Goal: Task Accomplishment & Management: Manage account settings

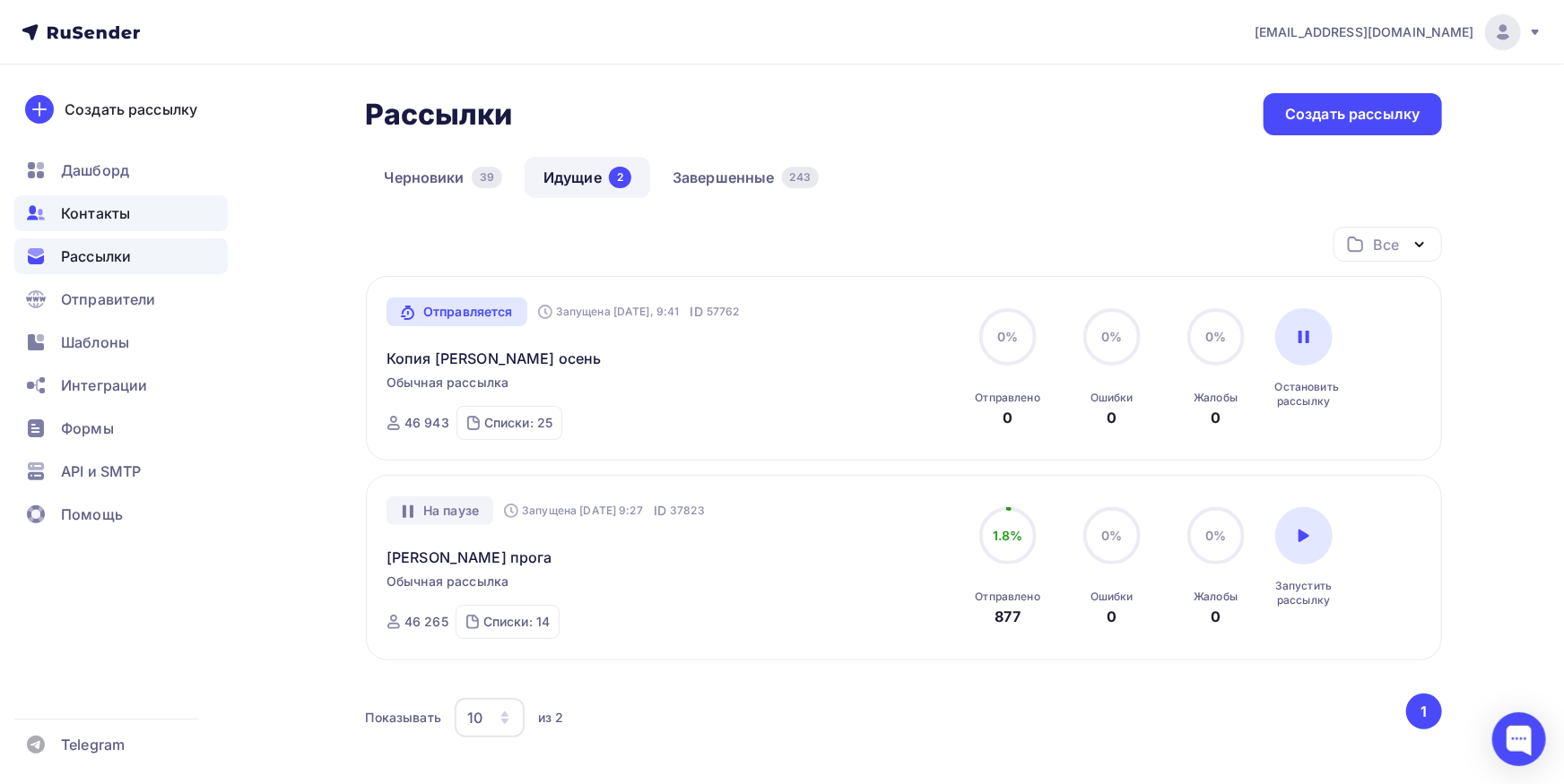
click at [112, 224] on div "Контакты" at bounding box center [122, 213] width 213 height 36
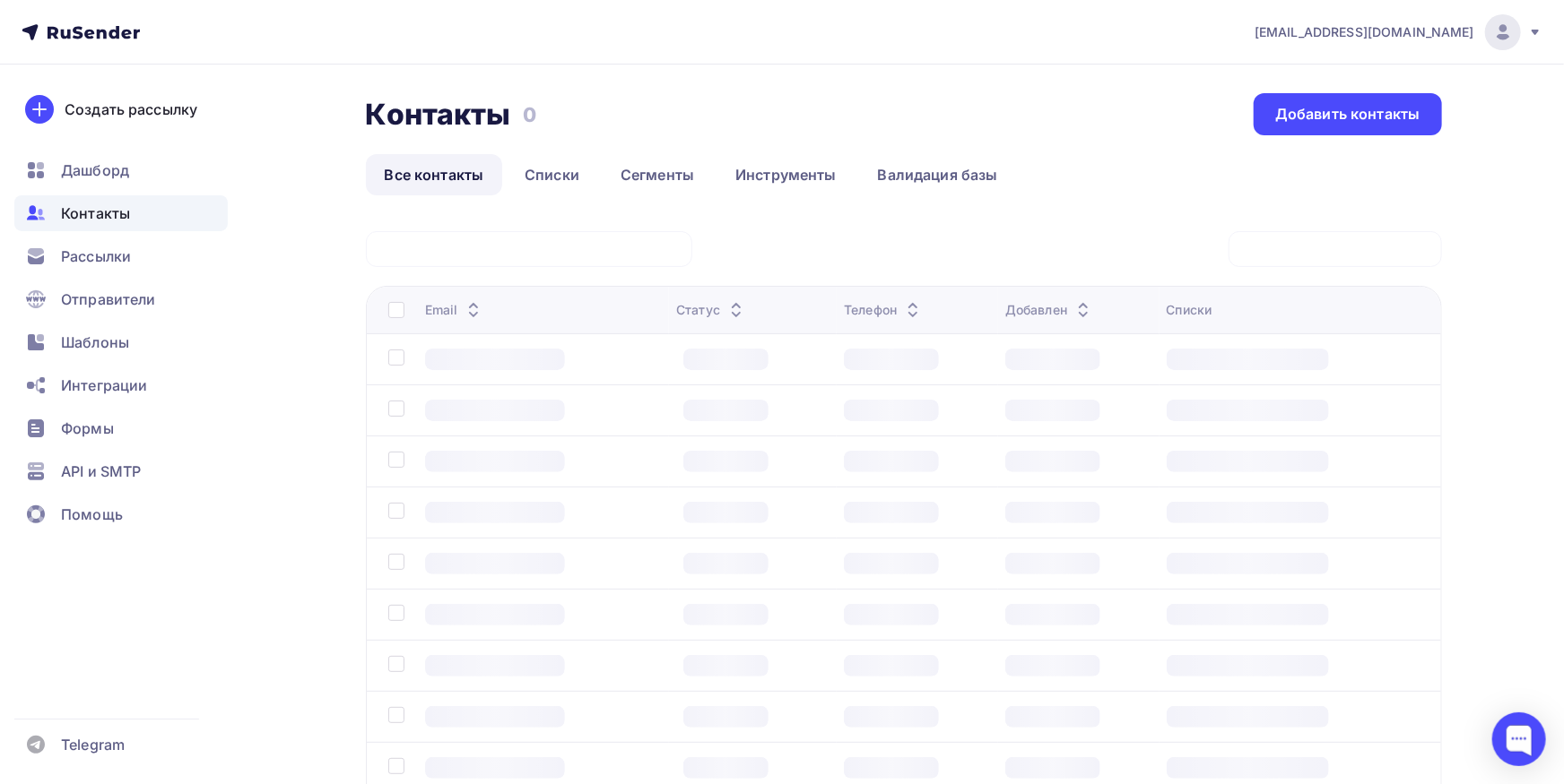
click at [635, 259] on div at bounding box center [529, 249] width 326 height 36
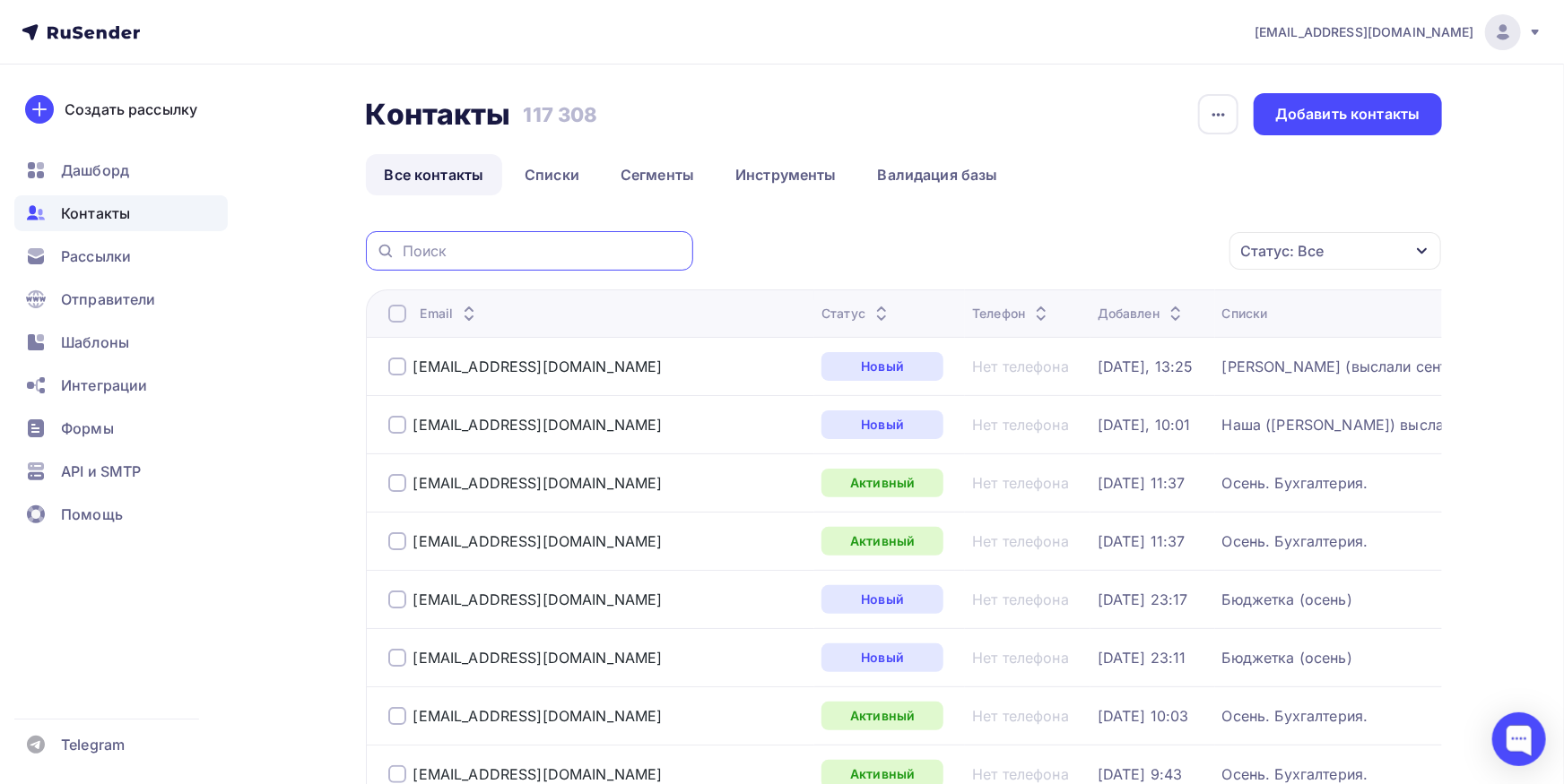
click at [630, 252] on input "text" at bounding box center [542, 251] width 280 height 20
paste input "<[EMAIL_ADDRESS][DOMAIN_NAME]"
click at [411, 252] on input "<[EMAIL_ADDRESS][DOMAIN_NAME]" at bounding box center [542, 251] width 280 height 20
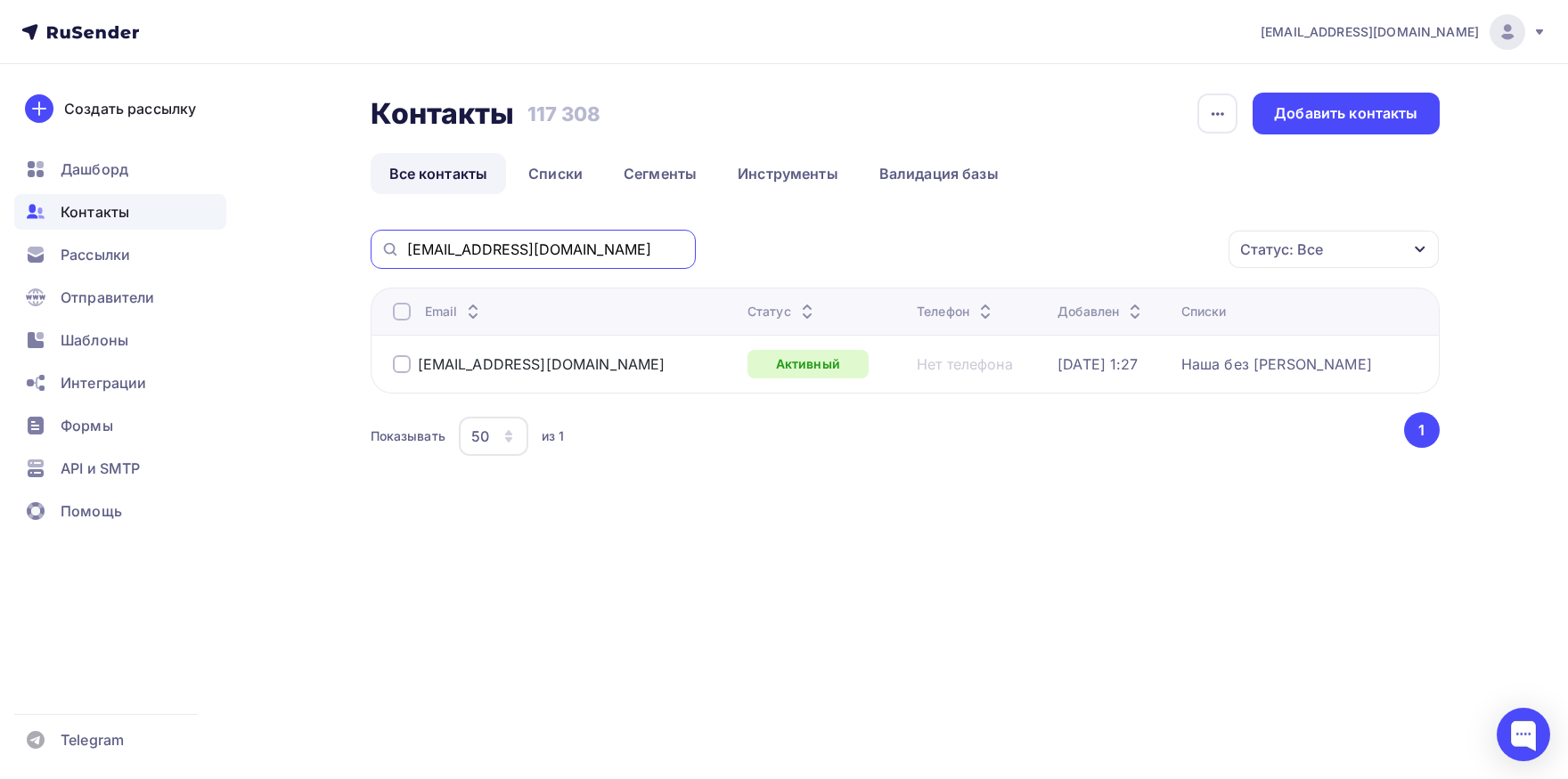
click at [583, 244] on input "[EMAIL_ADDRESS][DOMAIN_NAME]" at bounding box center [546, 249] width 278 height 20
click at [407, 319] on div at bounding box center [401, 312] width 18 height 18
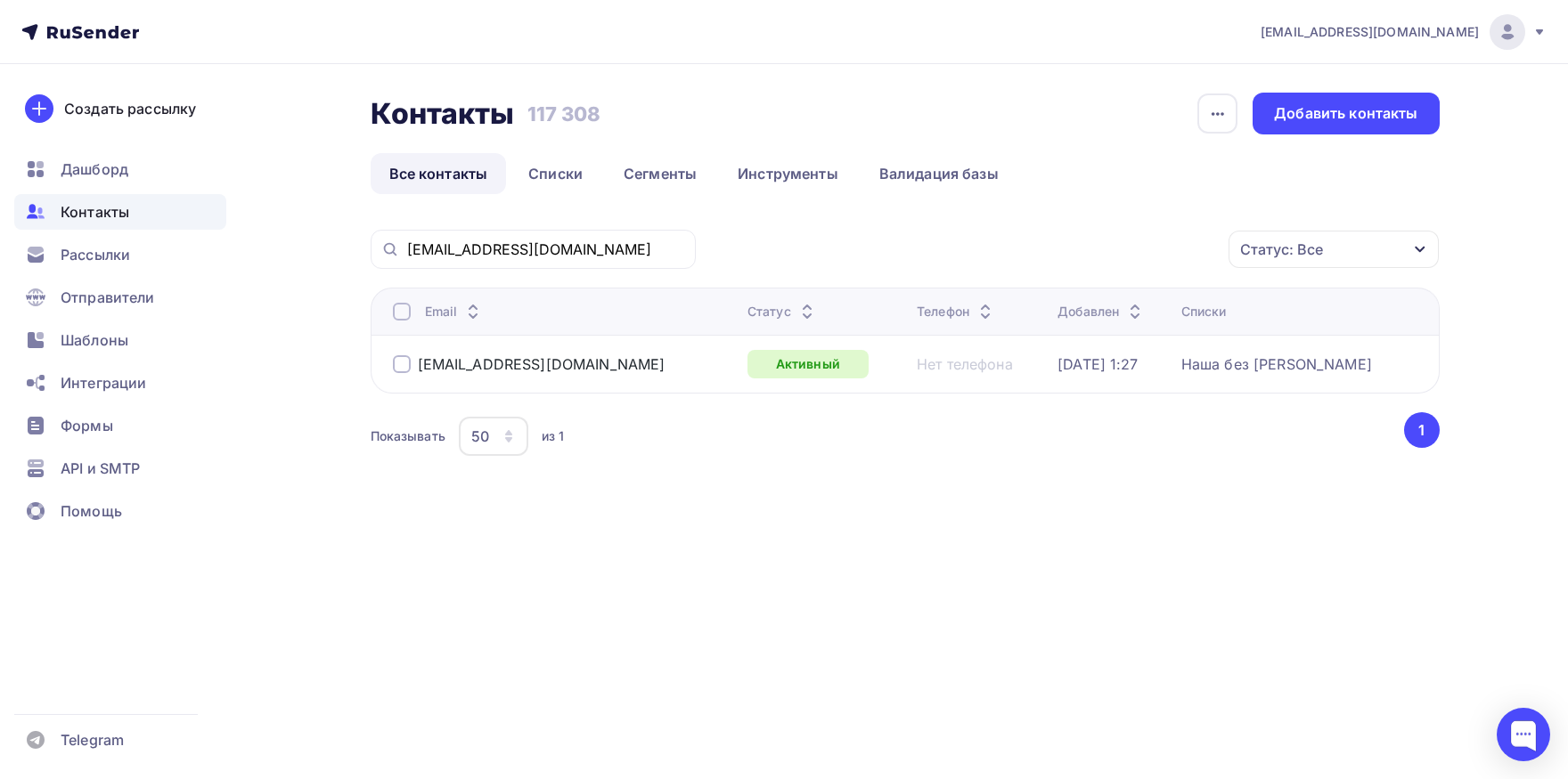
click at [405, 320] on div at bounding box center [401, 312] width 18 height 18
click at [622, 247] on input "[EMAIL_ADDRESS][DOMAIN_NAME]" at bounding box center [546, 249] width 278 height 20
paste input "e.kharlamova@kvsspb"
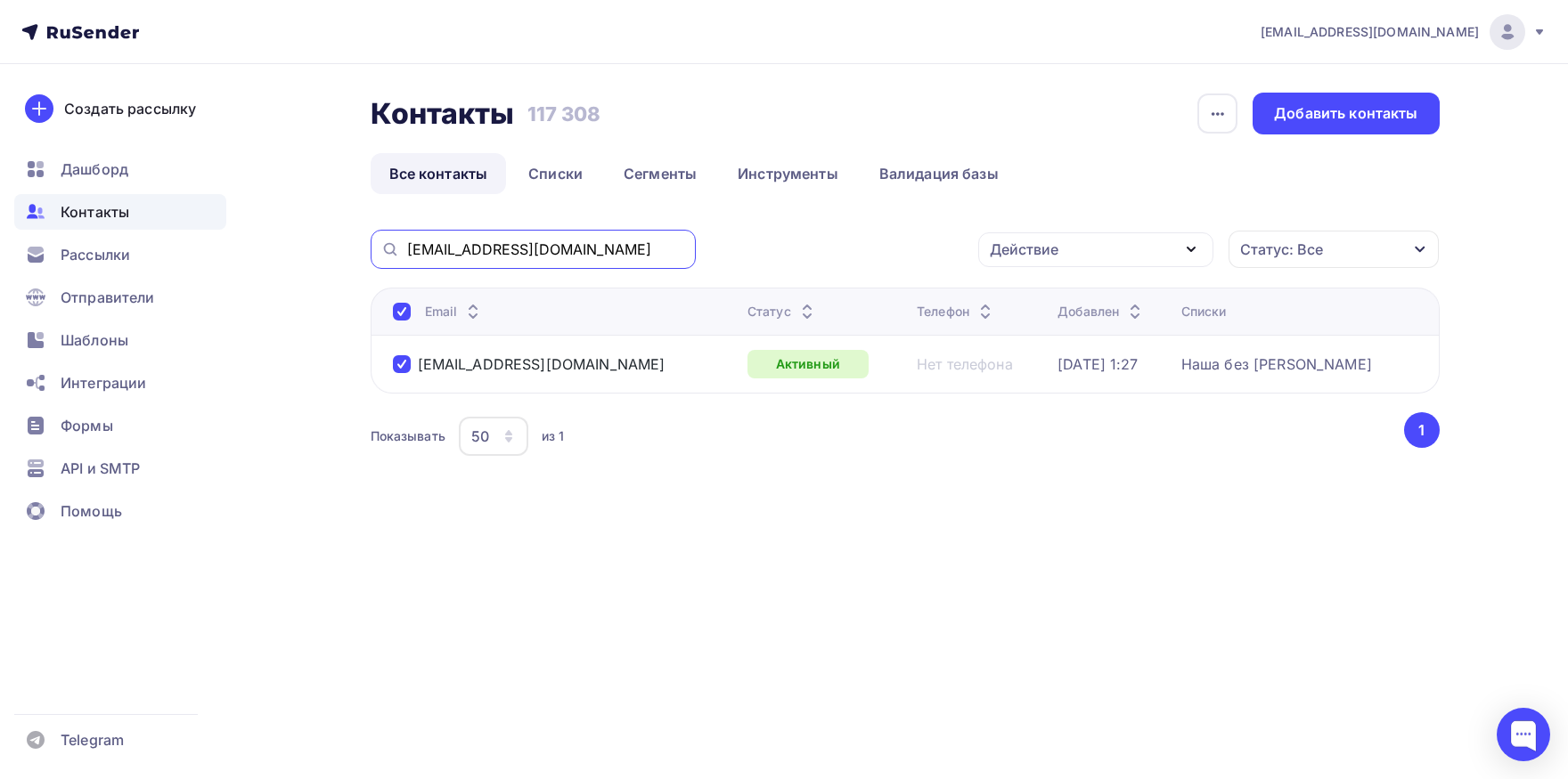
type input "[EMAIL_ADDRESS][DOMAIN_NAME]"
click at [401, 318] on div at bounding box center [401, 312] width 18 height 18
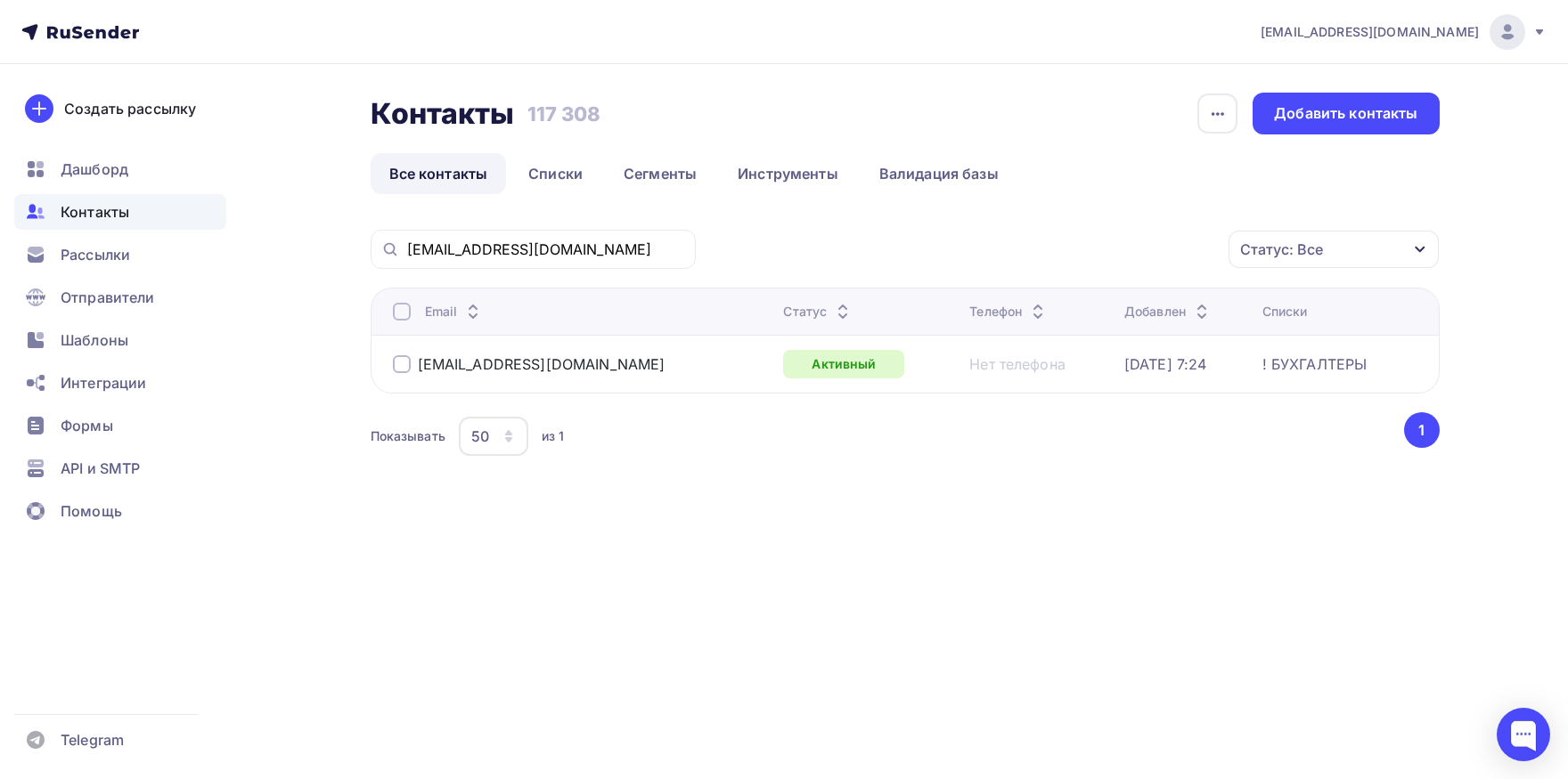
click at [401, 318] on div at bounding box center [401, 312] width 18 height 18
click at [1067, 247] on div "Действие" at bounding box center [1096, 249] width 235 height 34
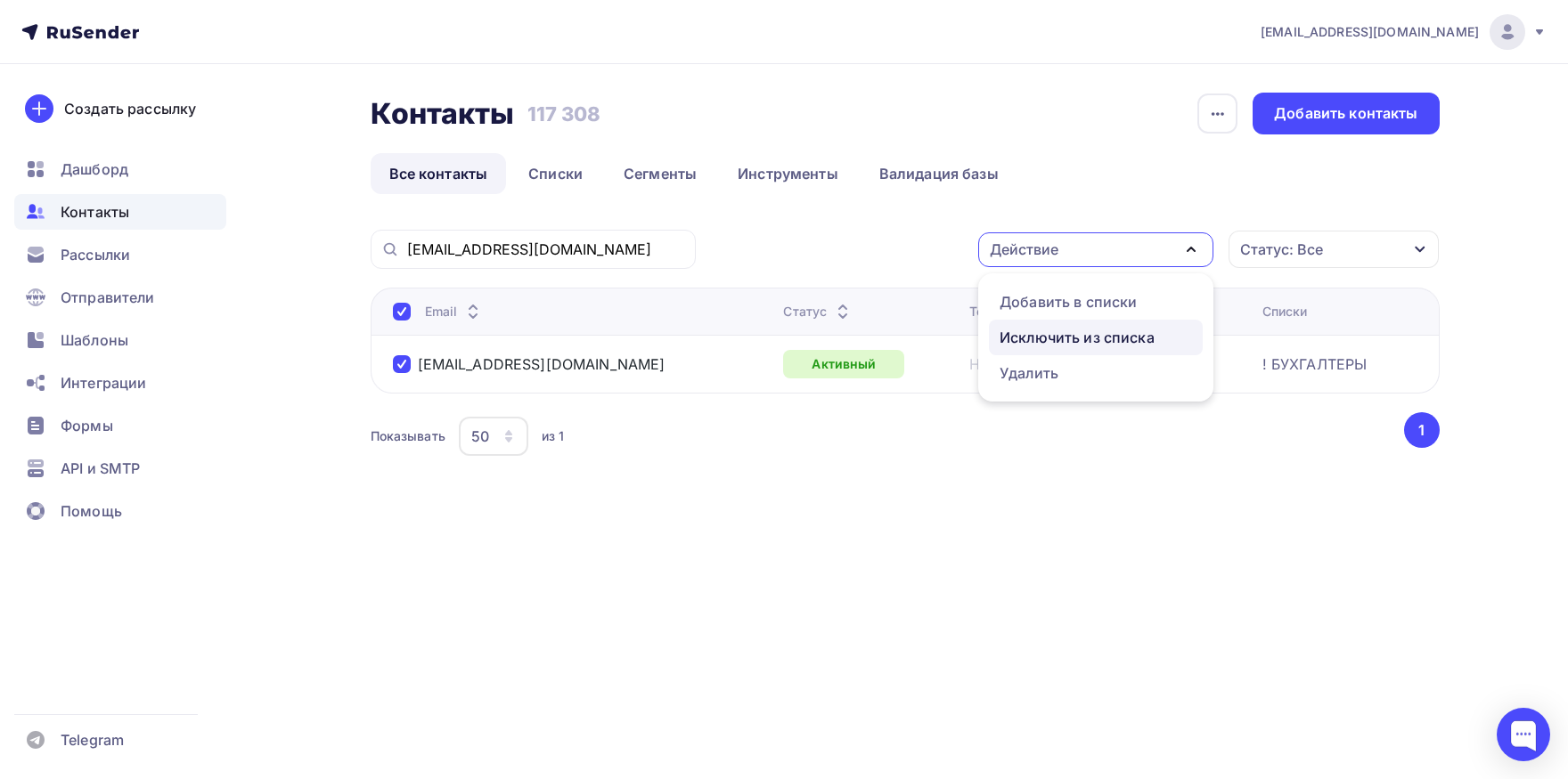
click at [1025, 327] on div "Исключить из списка" at bounding box center [1077, 338] width 155 height 22
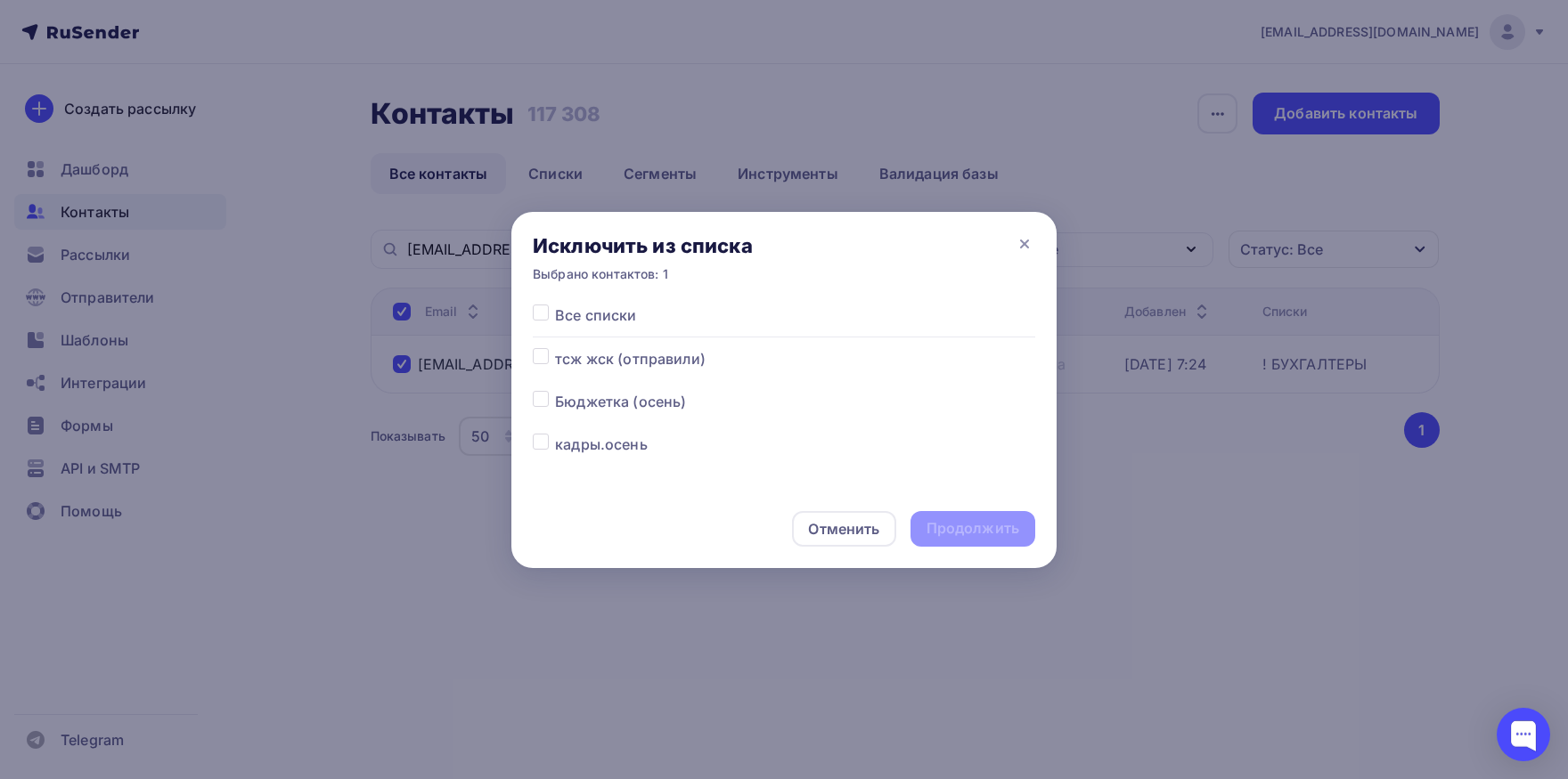
drag, startPoint x: 540, startPoint y: 313, endPoint x: 752, endPoint y: 406, distance: 231.5
click at [549, 317] on div at bounding box center [544, 316] width 23 height 22
click at [555, 305] on label at bounding box center [555, 305] width 0 height 0
click at [544, 318] on input "checkbox" at bounding box center [541, 313] width 16 height 16
checkbox input "true"
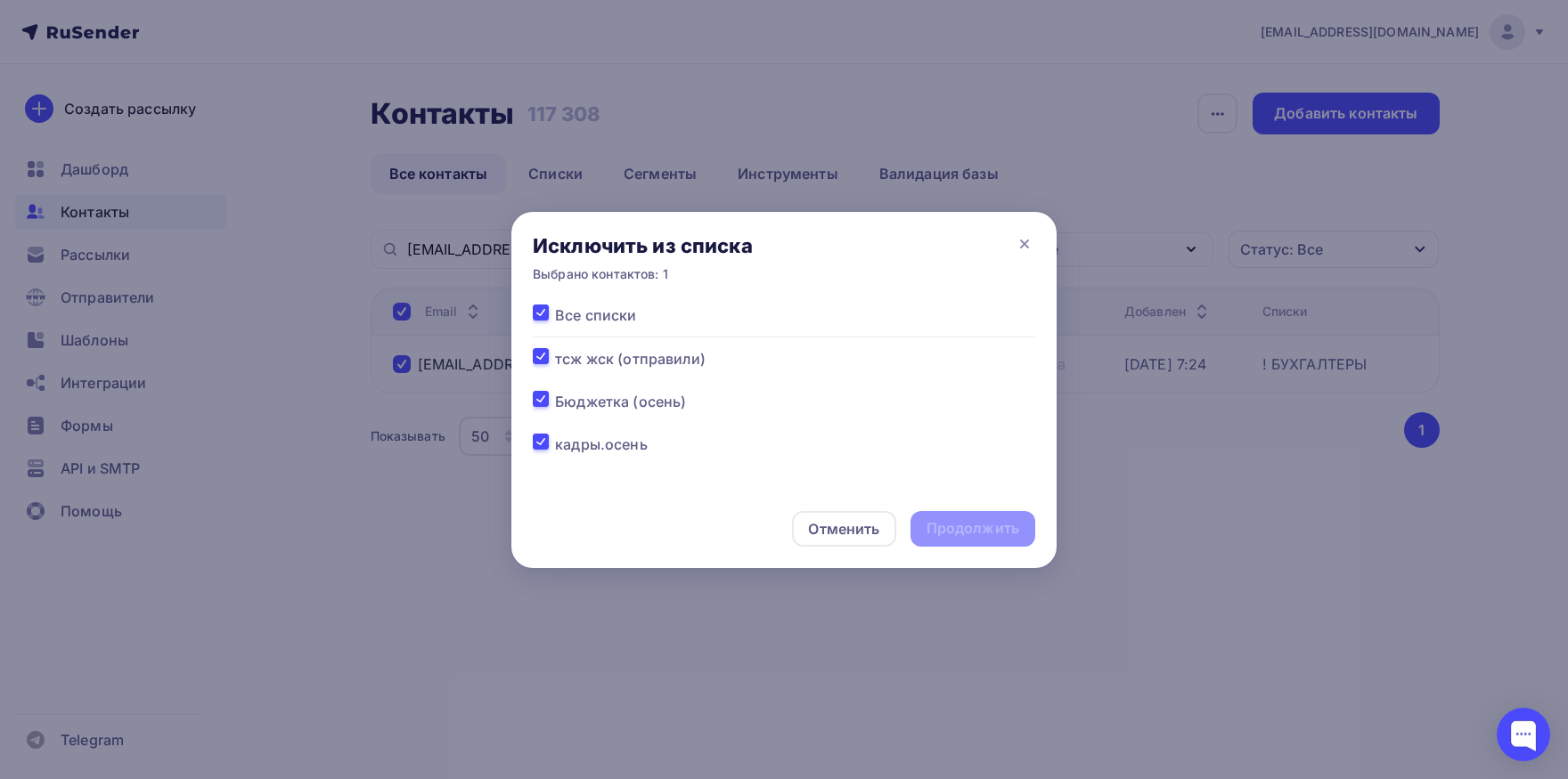
checkbox input "true"
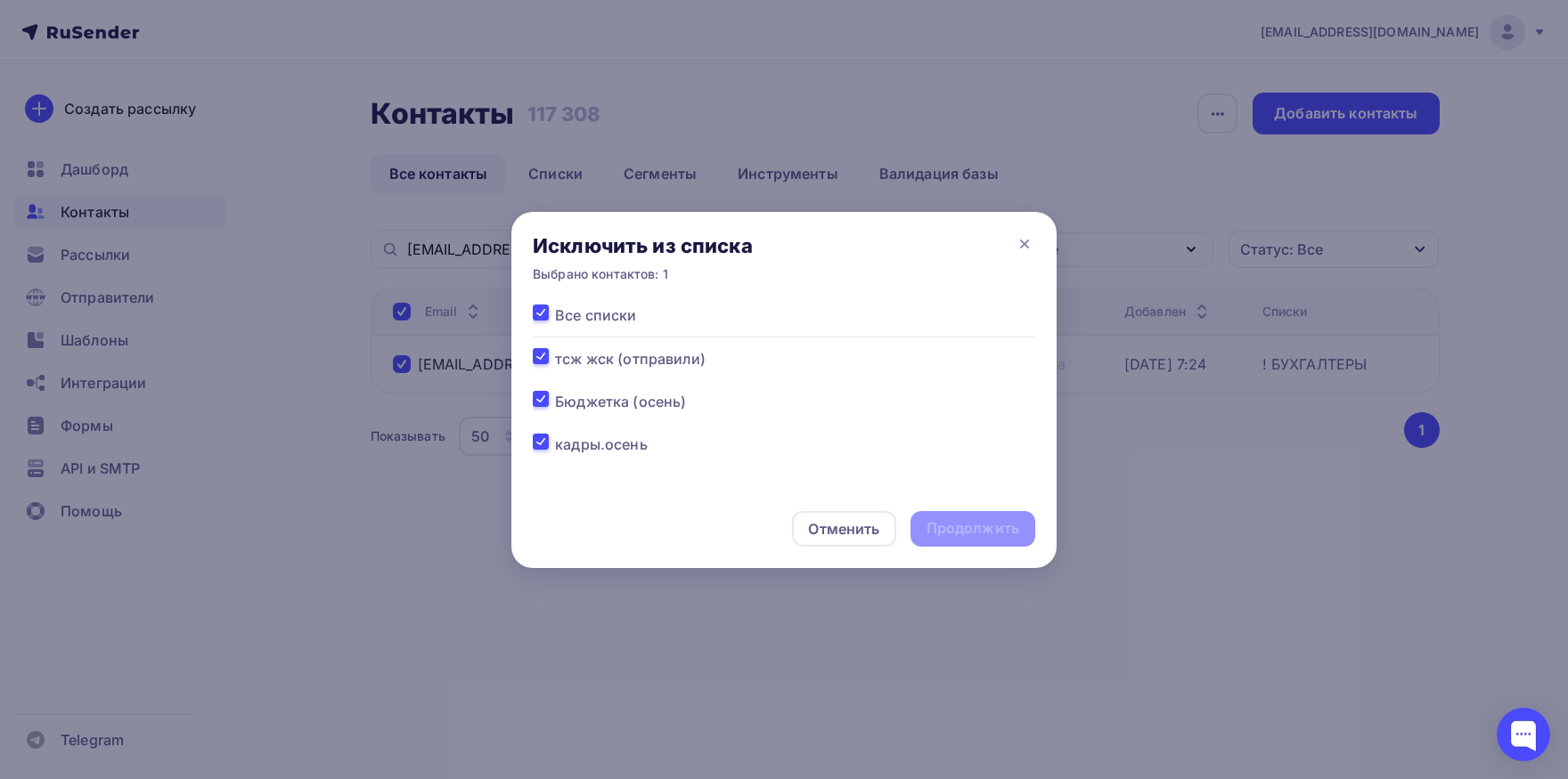
checkbox input "true"
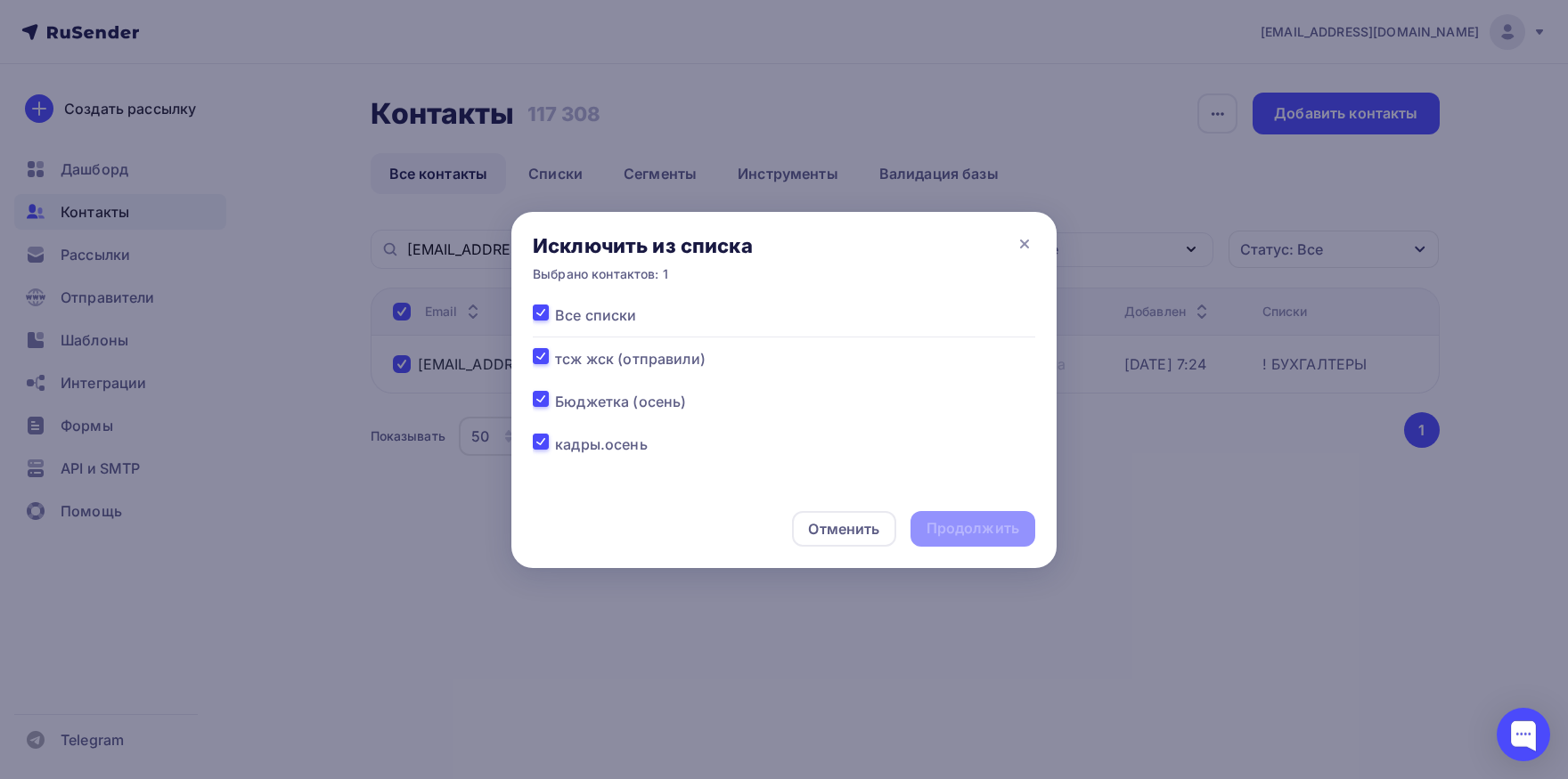
checkbox input "true"
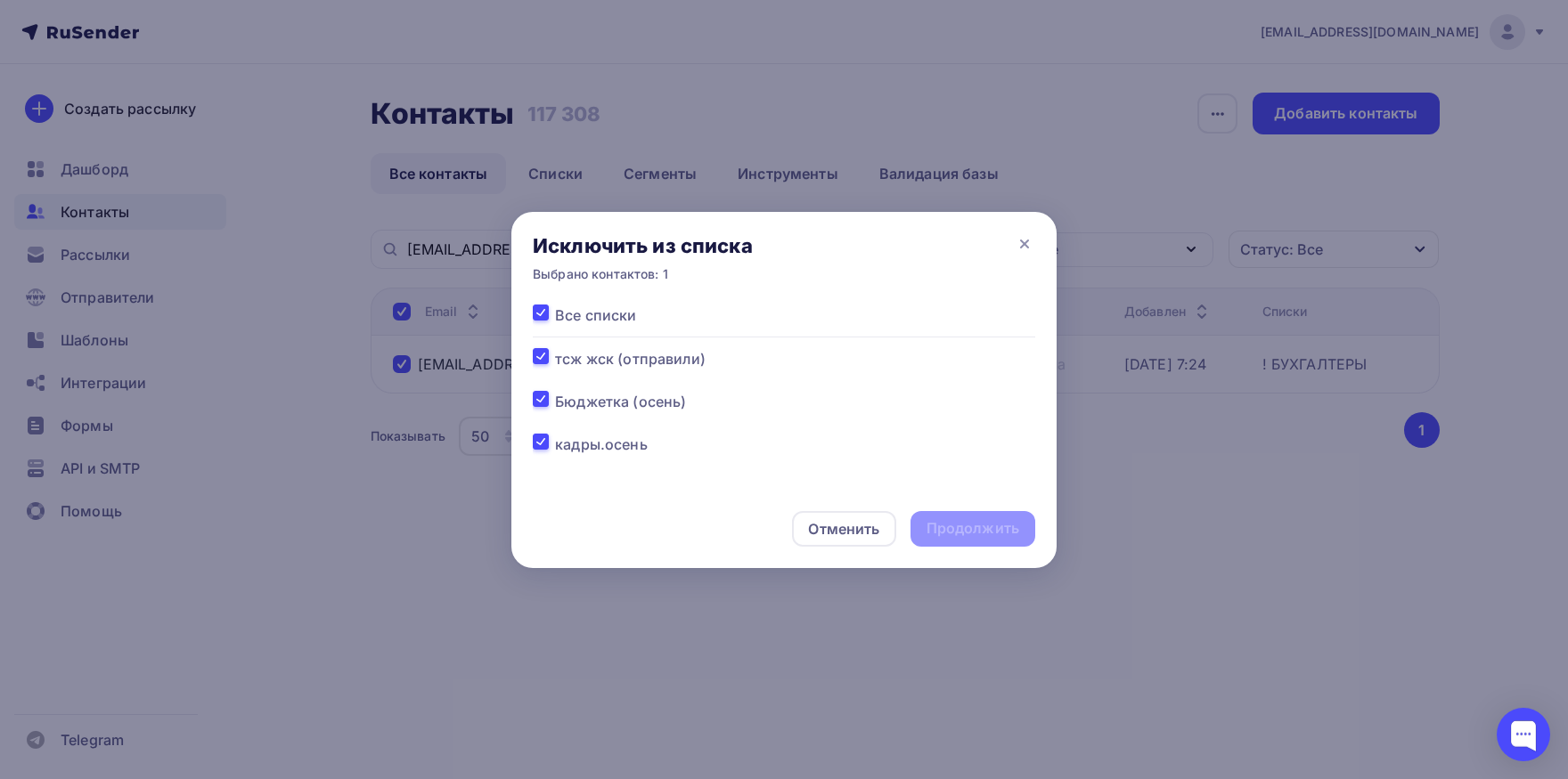
checkbox input "true"
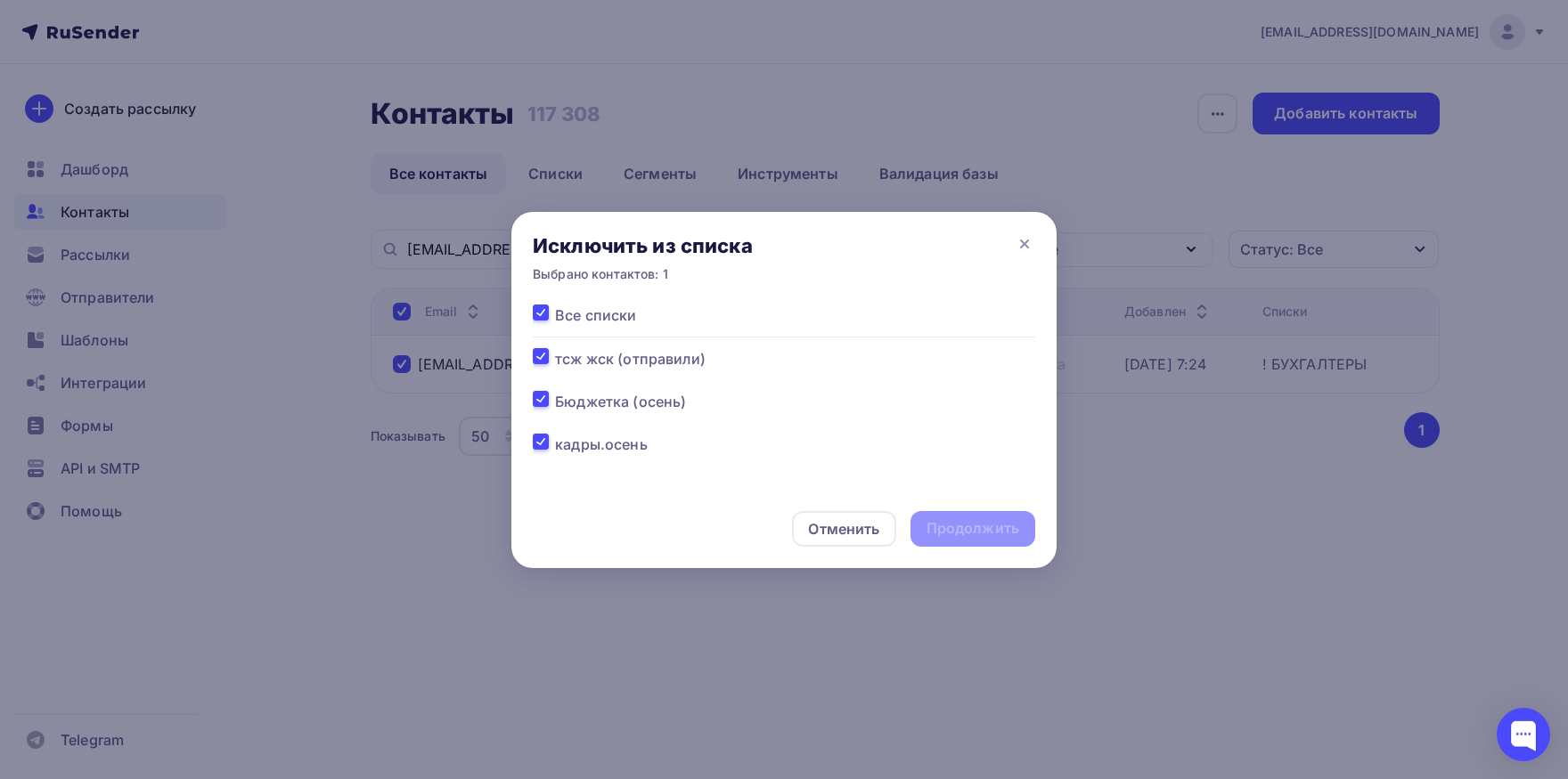
checkbox input "true"
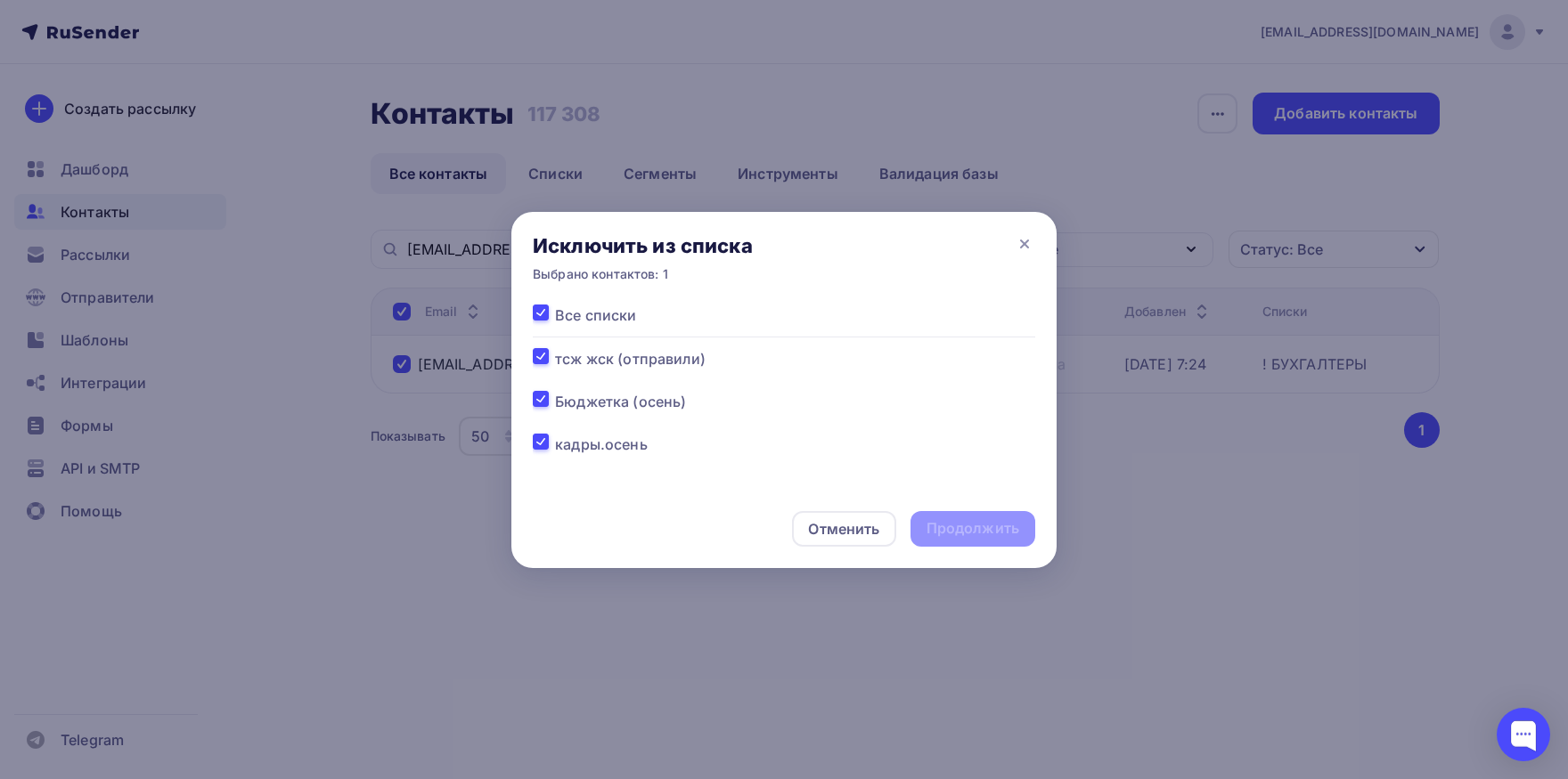
checkbox input "true"
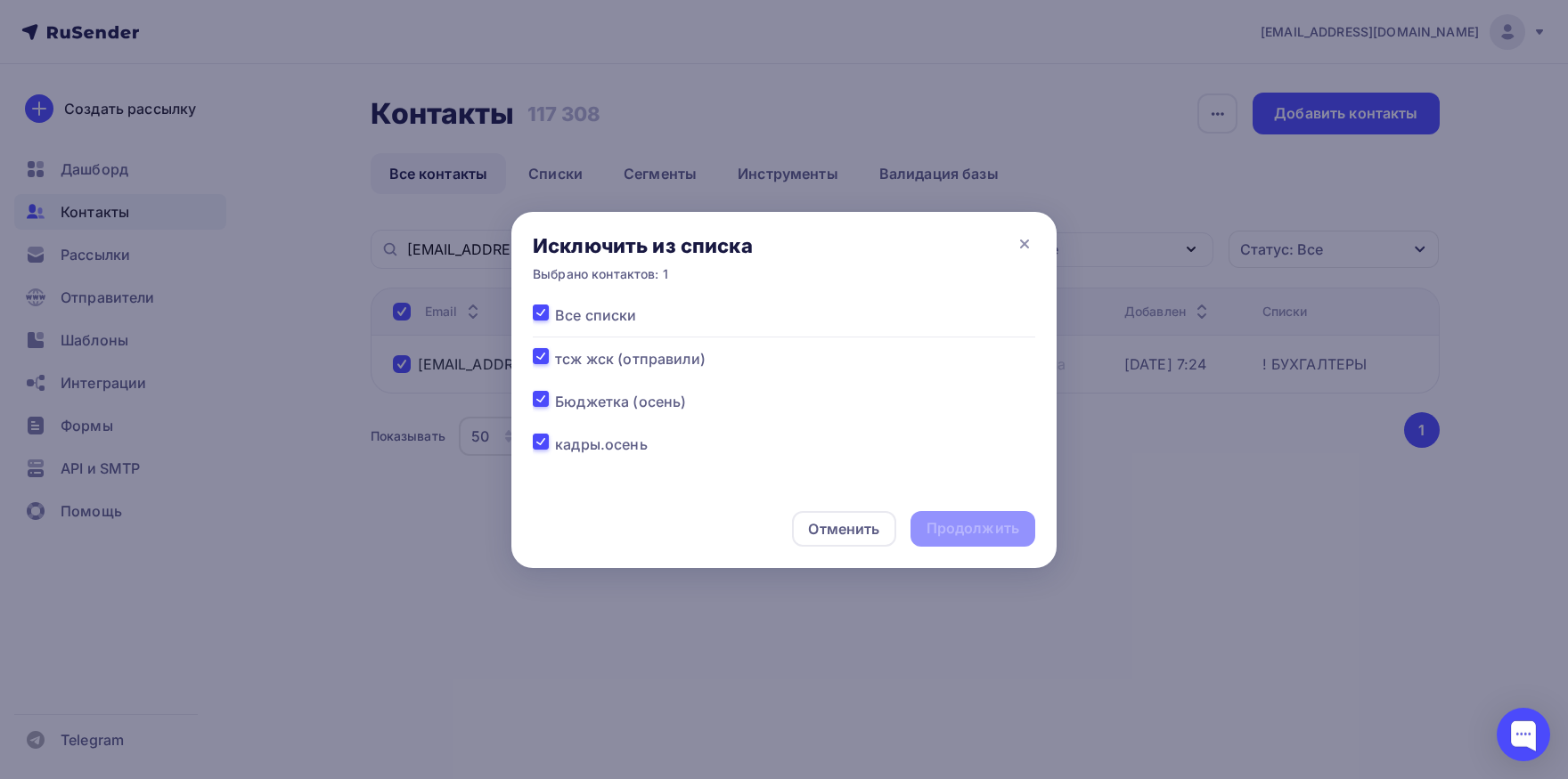
checkbox input "true"
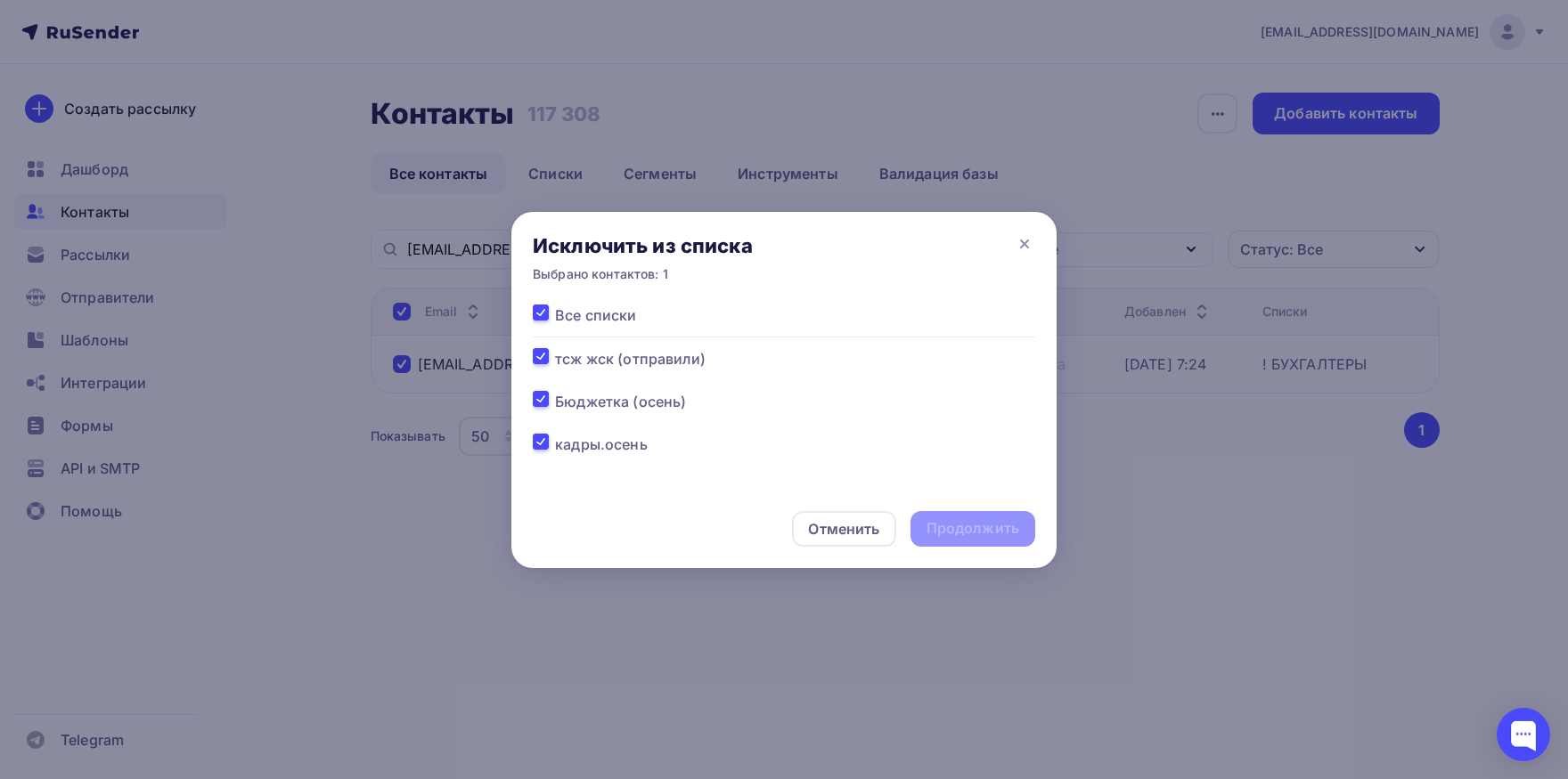
checkbox input "true"
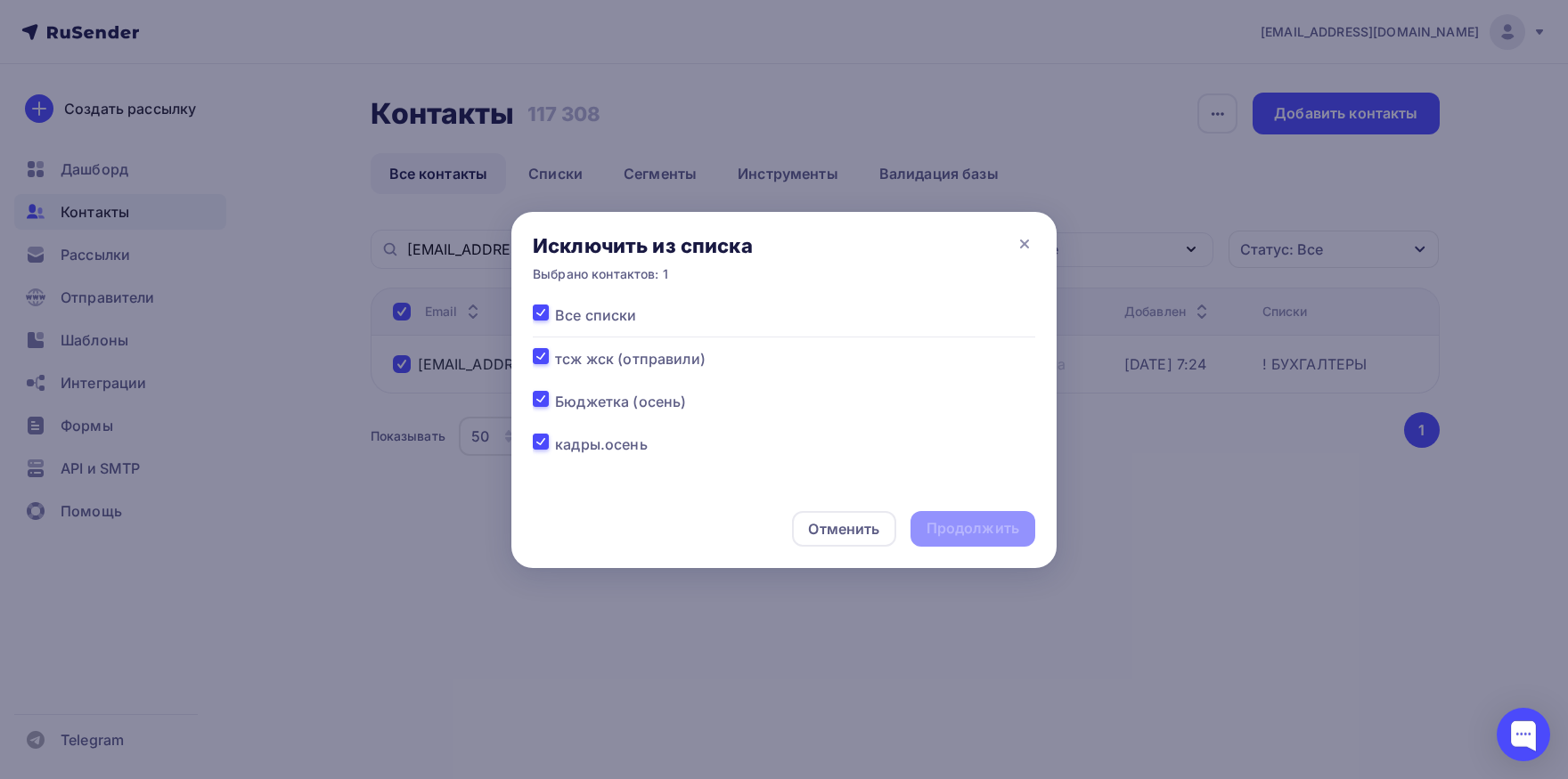
checkbox input "true"
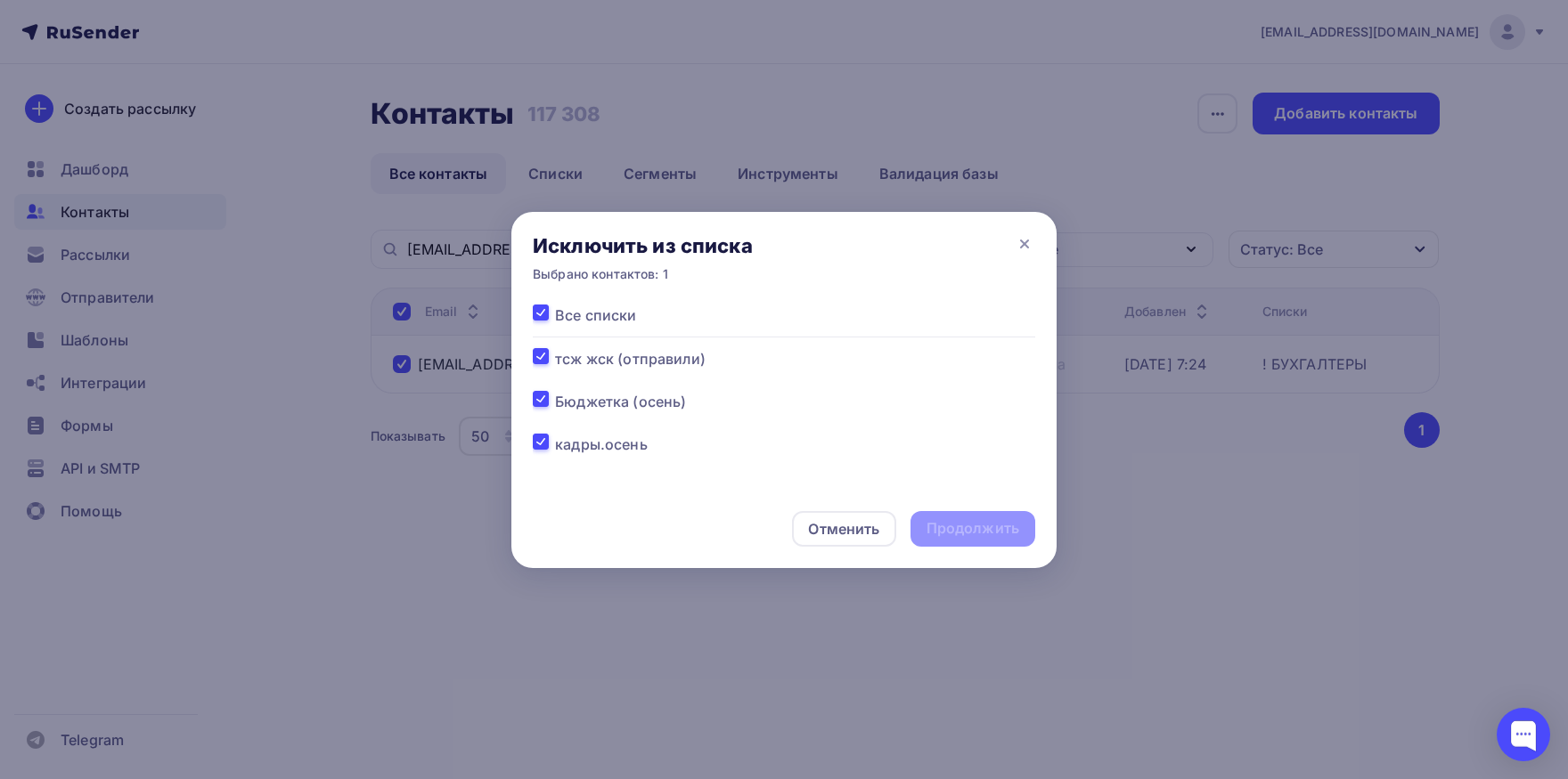
checkbox input "true"
click at [972, 525] on div "Продолжить" at bounding box center [972, 528] width 92 height 21
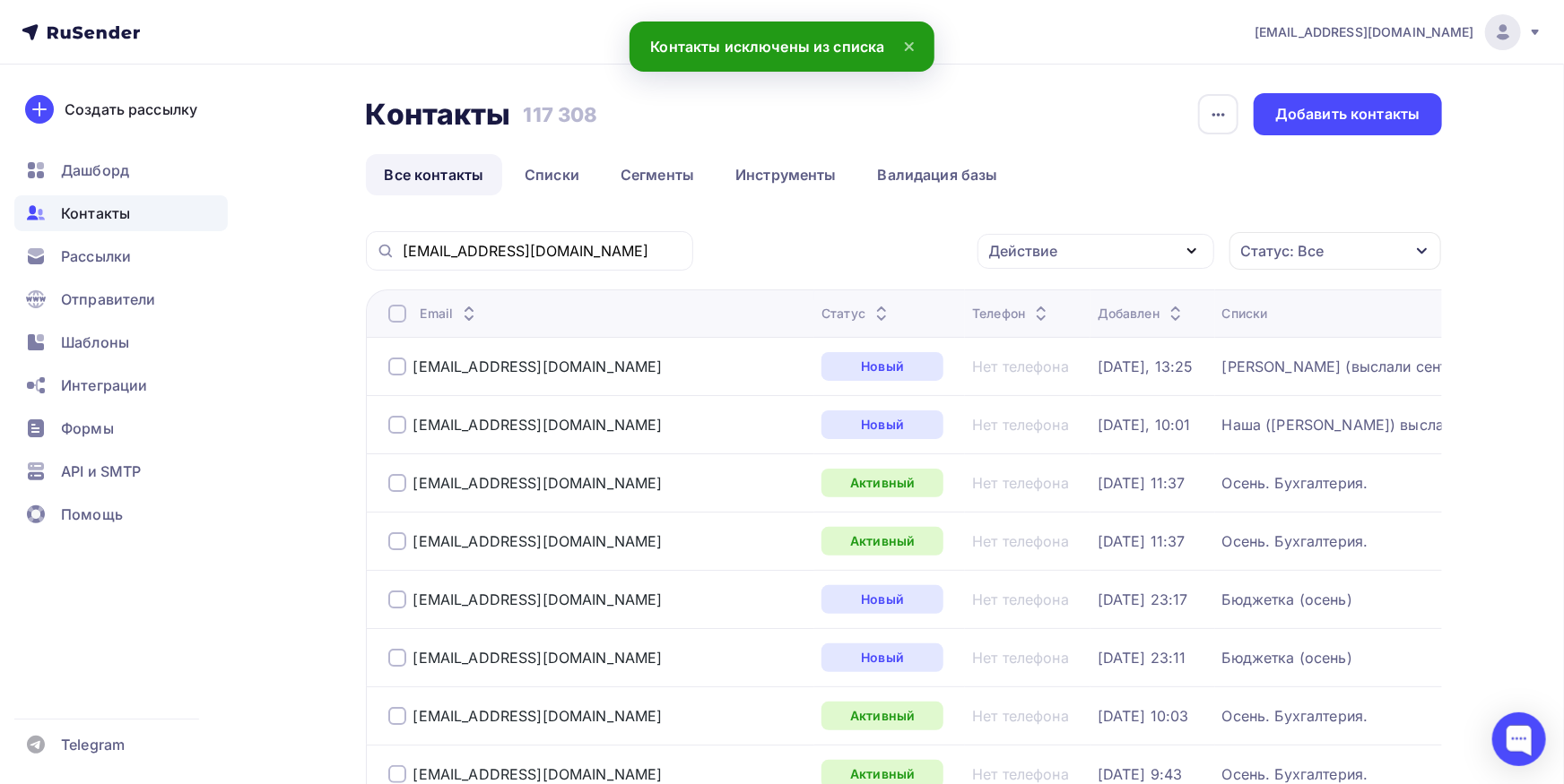
click at [594, 262] on div "[EMAIL_ADDRESS][DOMAIN_NAME]" at bounding box center [529, 251] width 327 height 39
click at [602, 254] on input "[EMAIL_ADDRESS][DOMAIN_NAME]" at bounding box center [542, 251] width 280 height 20
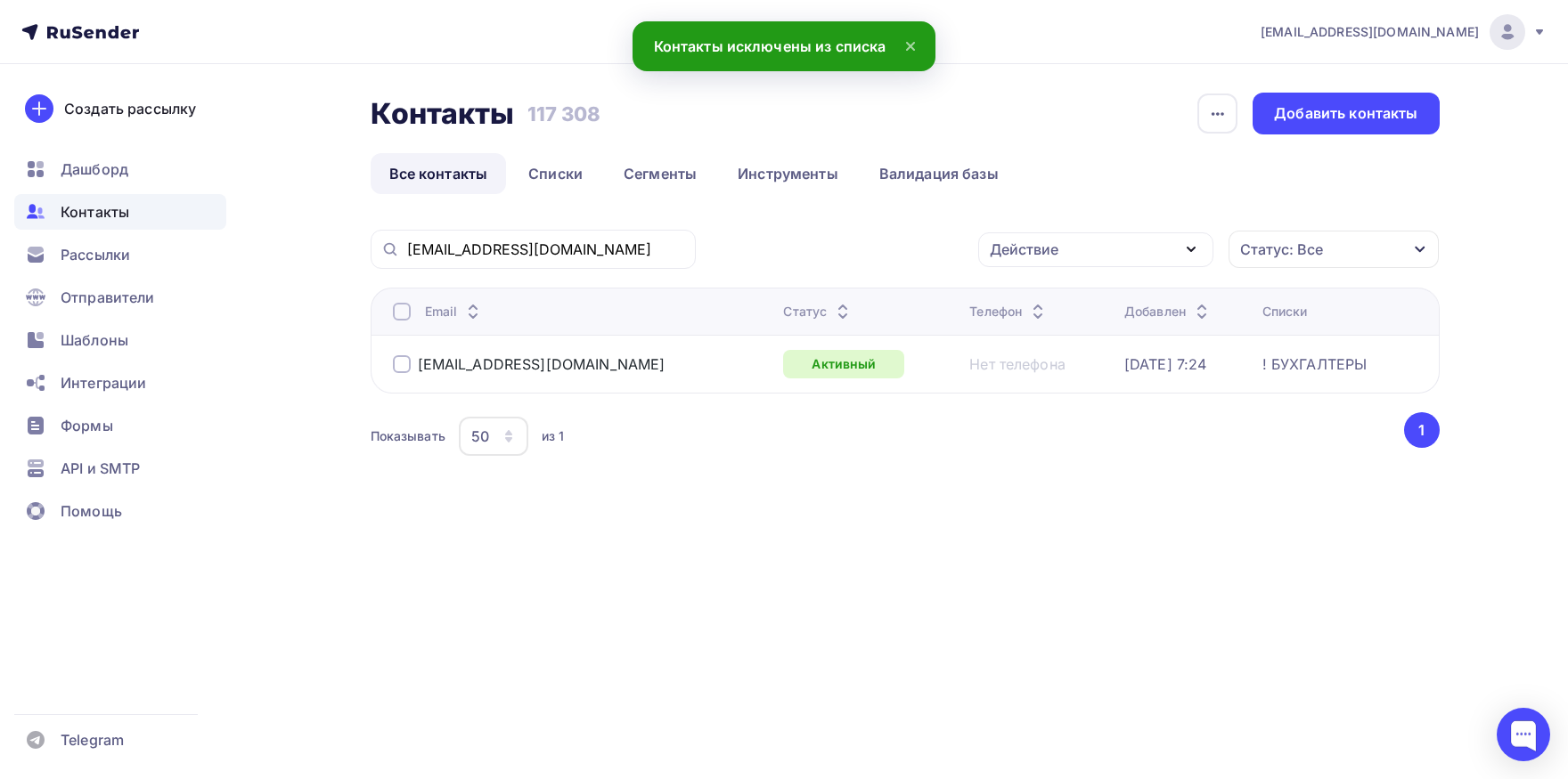
click at [390, 312] on th "Email" at bounding box center [574, 311] width 406 height 47
click at [401, 314] on div at bounding box center [401, 312] width 18 height 18
click at [995, 259] on div "Действие" at bounding box center [1024, 249] width 69 height 22
click at [1005, 292] on div "Добавить в списки" at bounding box center [1069, 302] width 137 height 22
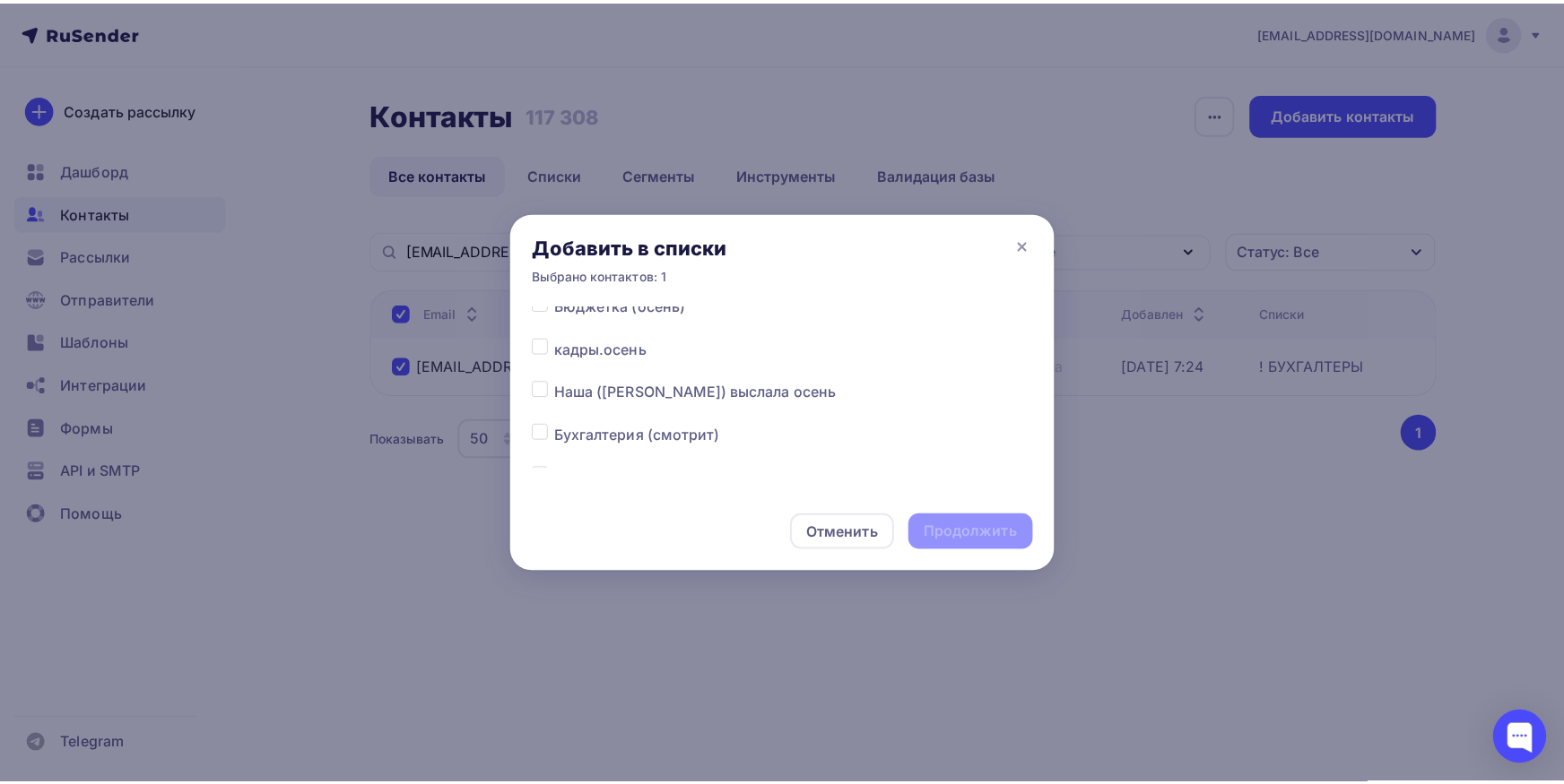
scroll to position [93, 0]
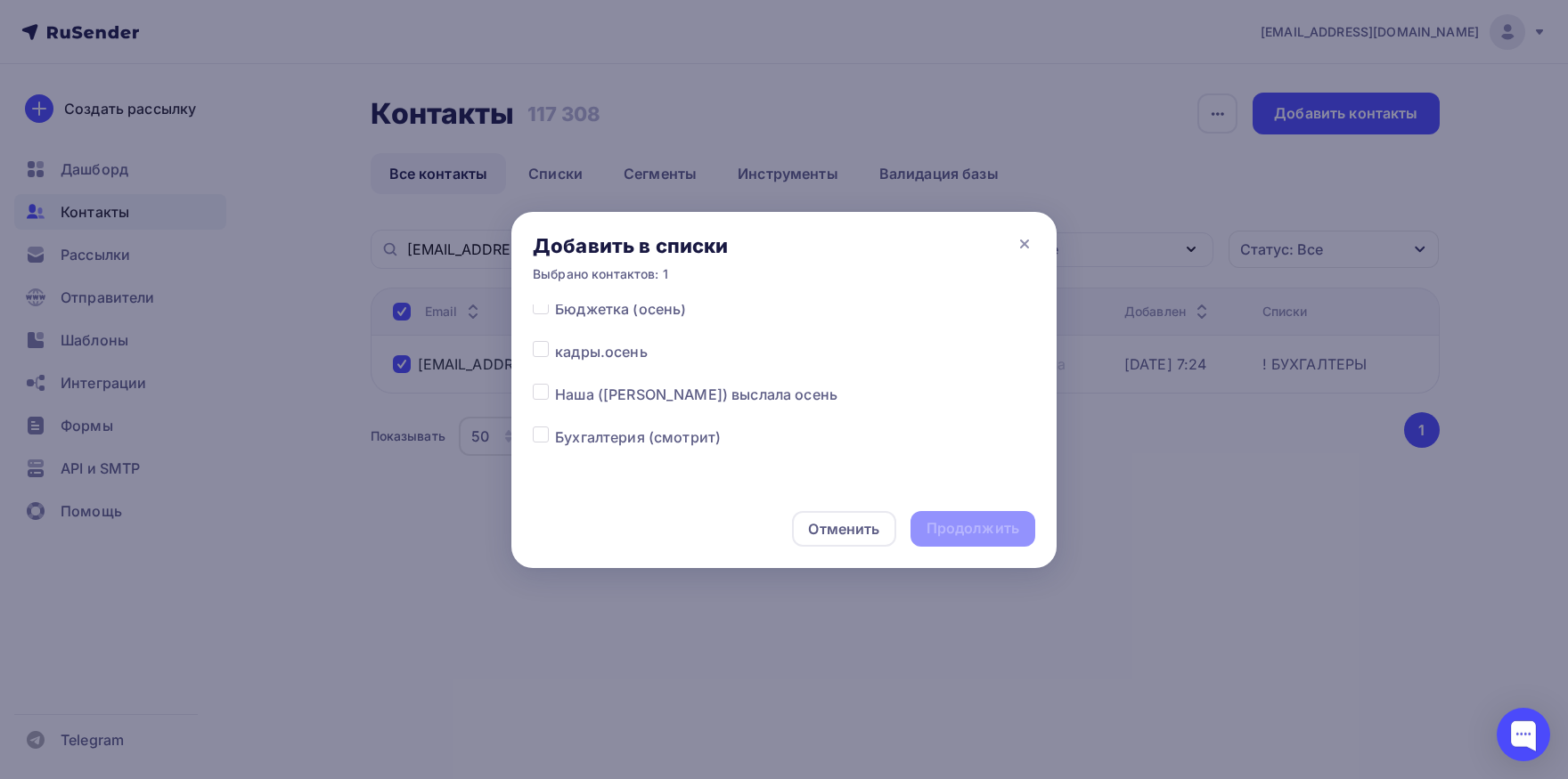
click at [555, 384] on label at bounding box center [555, 384] width 0 height 0
click at [538, 389] on input "checkbox" at bounding box center [541, 391] width 16 height 16
checkbox input "true"
click at [1012, 530] on div "Продолжить" at bounding box center [972, 528] width 92 height 21
